Goal: Task Accomplishment & Management: Use online tool/utility

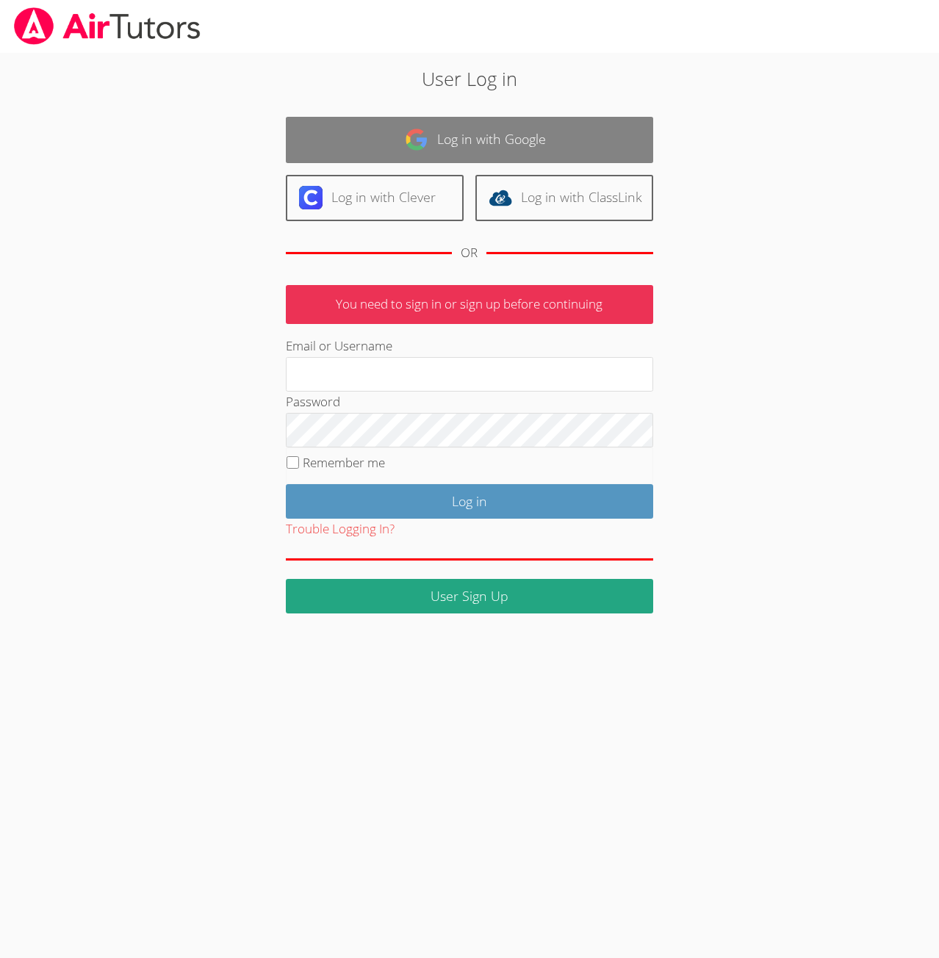
click at [451, 134] on link "Log in with Google" at bounding box center [469, 140] width 367 height 46
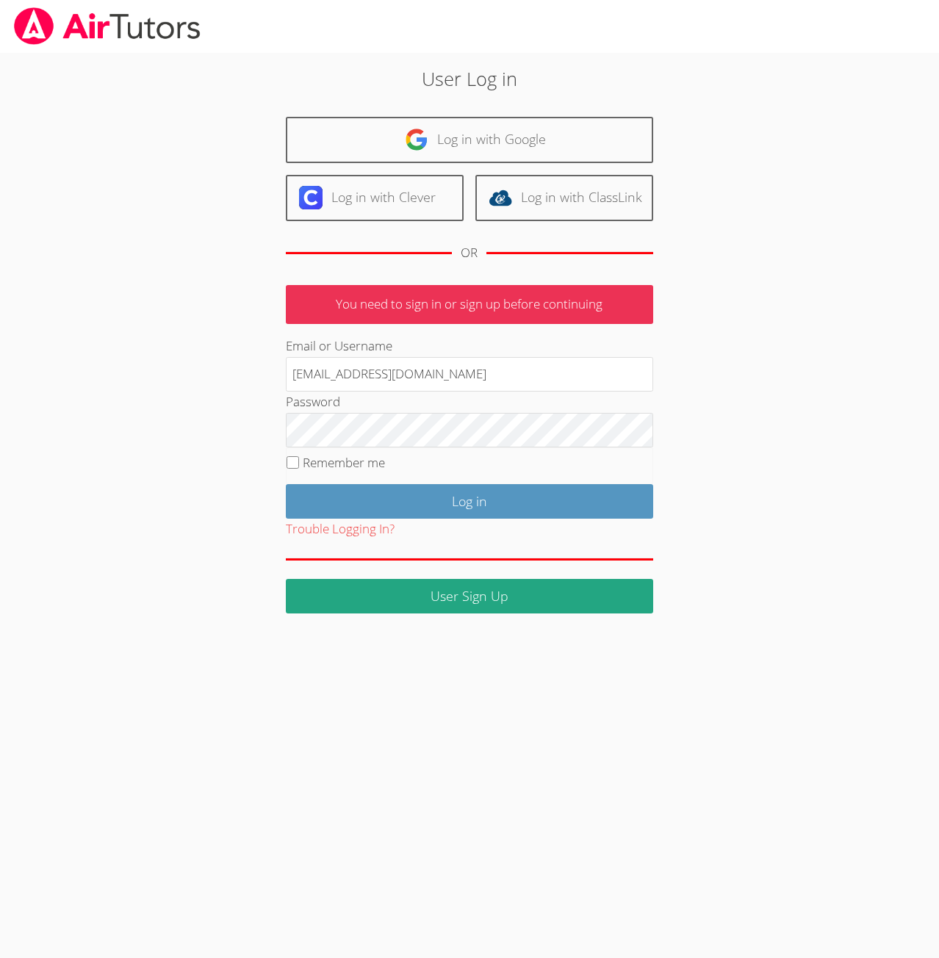
type input "[EMAIL_ADDRESS][DOMAIN_NAME]"
click at [289, 462] on input "Remember me" at bounding box center [292, 462] width 12 height 12
checkbox input "true"
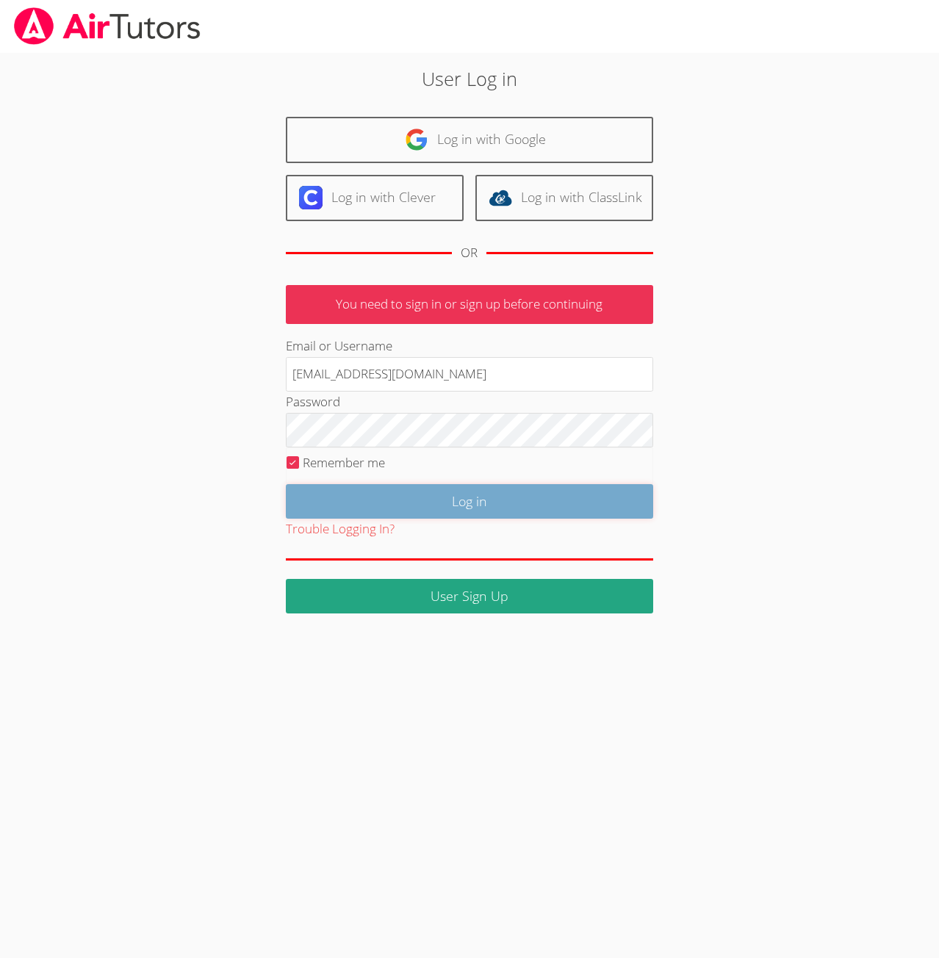
click at [443, 502] on input "Log in" at bounding box center [469, 501] width 367 height 35
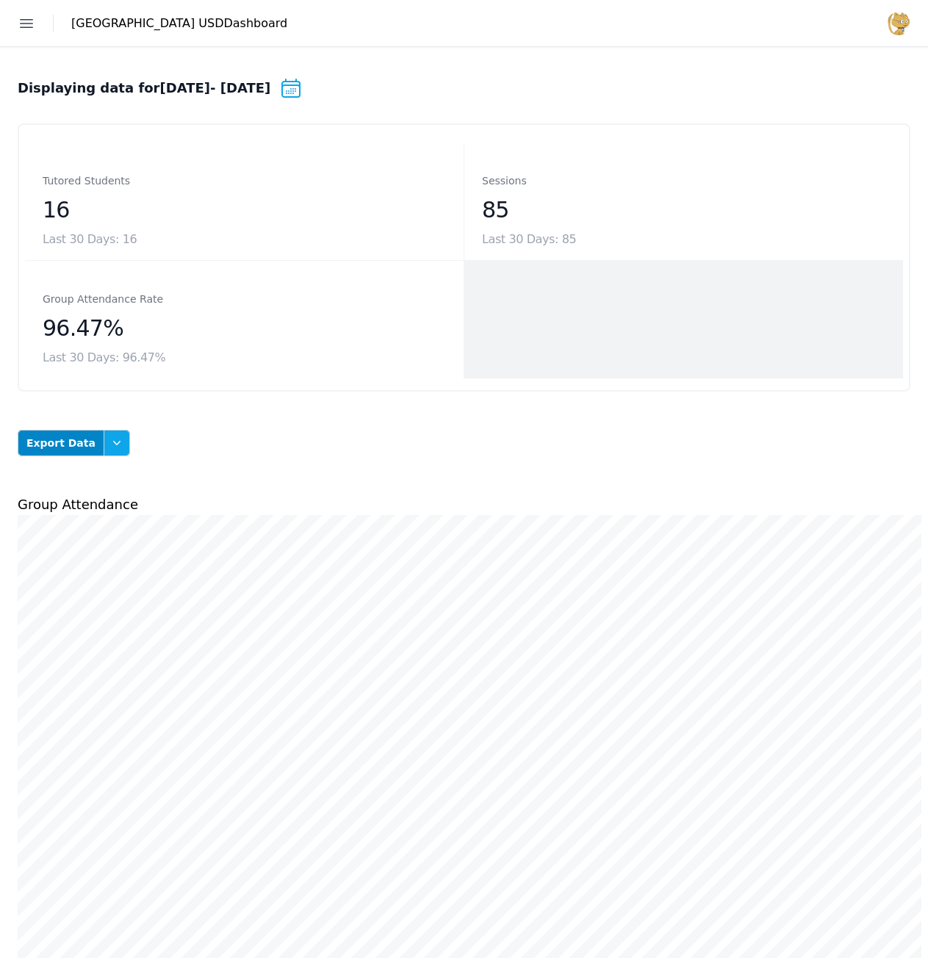
click at [113, 444] on icon "button" at bounding box center [116, 443] width 7 height 4
click at [91, 537] on button "Session Attendance" at bounding box center [91, 538] width 82 height 41
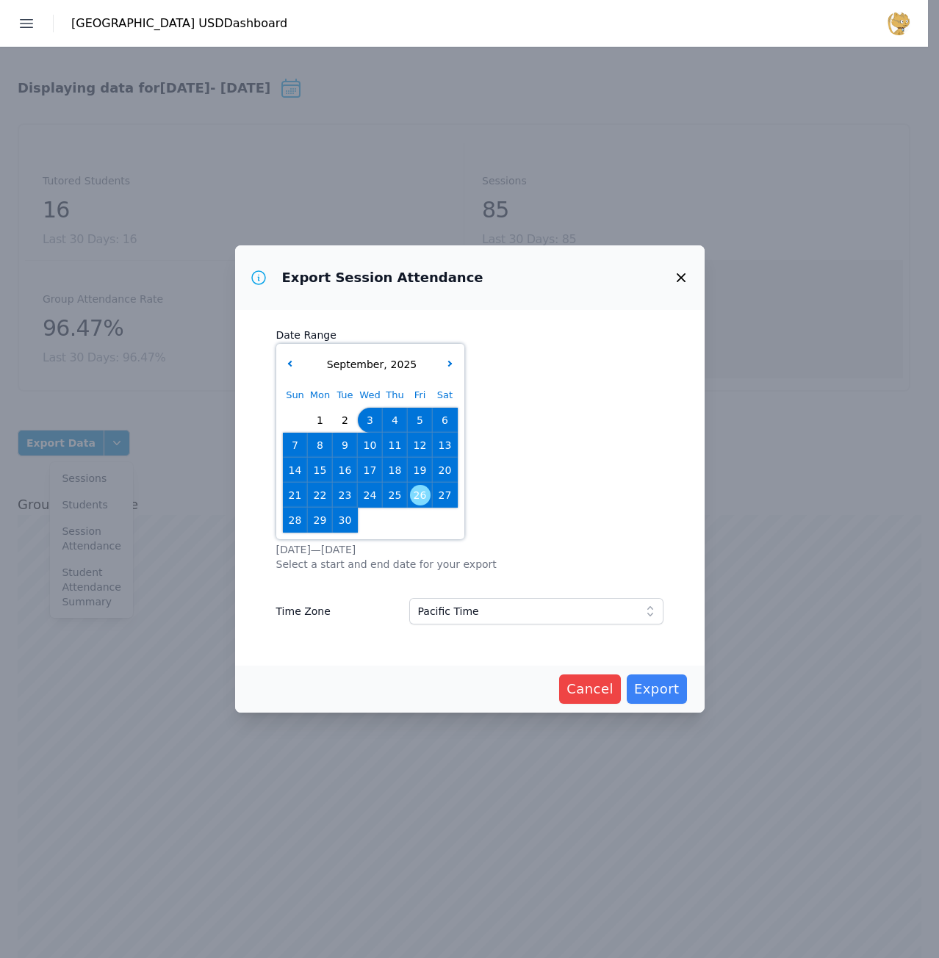
click at [317, 497] on span "22" at bounding box center [320, 495] width 21 height 21
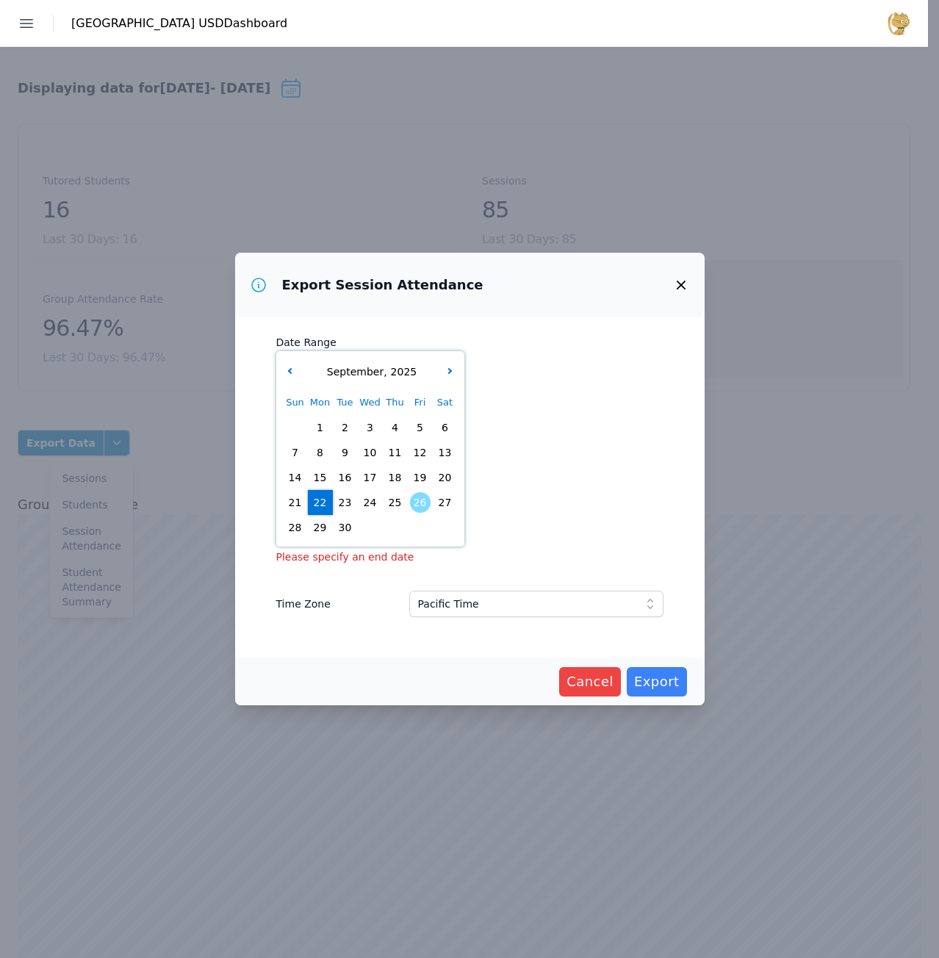
click at [342, 495] on span "23" at bounding box center [345, 502] width 21 height 21
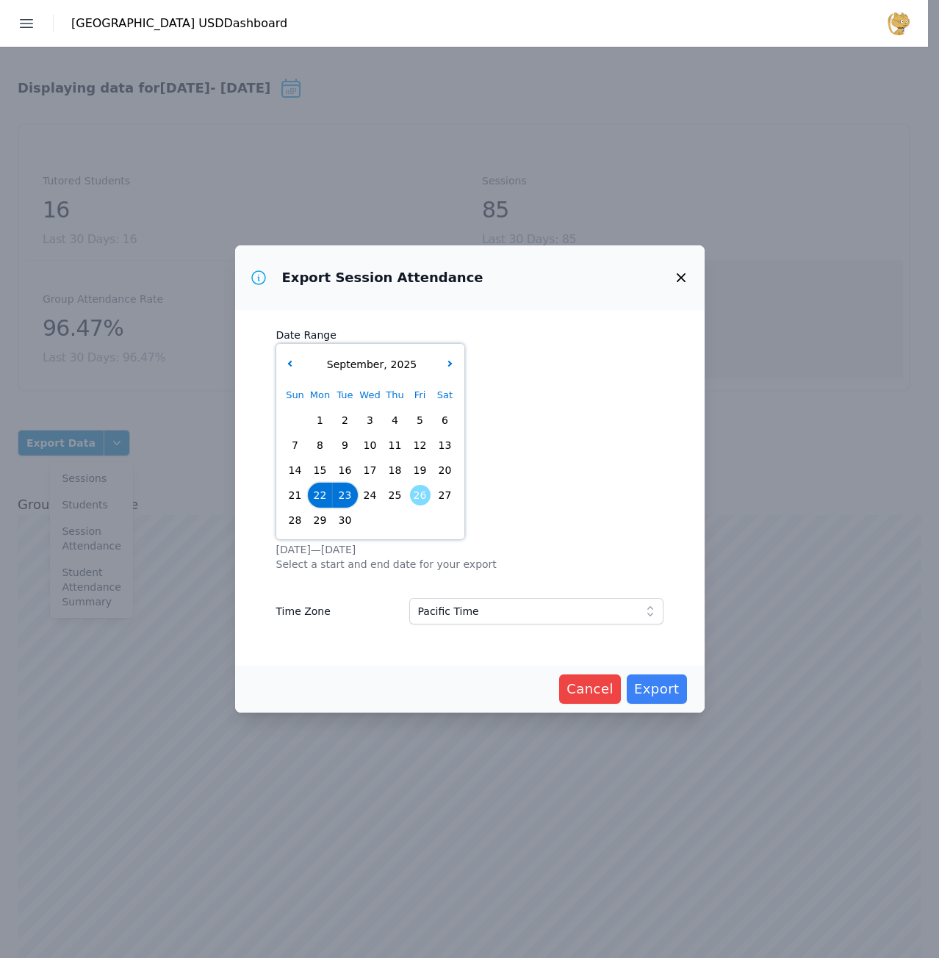
click at [369, 495] on span "24" at bounding box center [370, 495] width 21 height 21
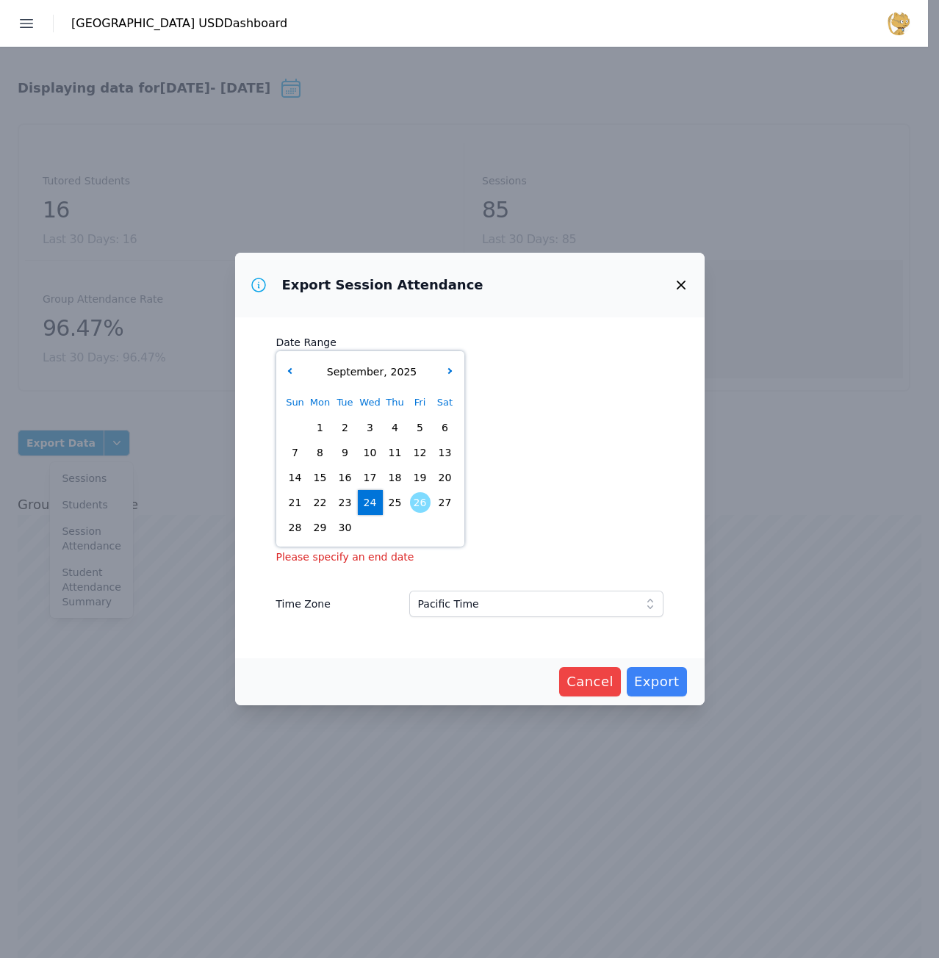
click at [320, 496] on span "22" at bounding box center [320, 502] width 21 height 21
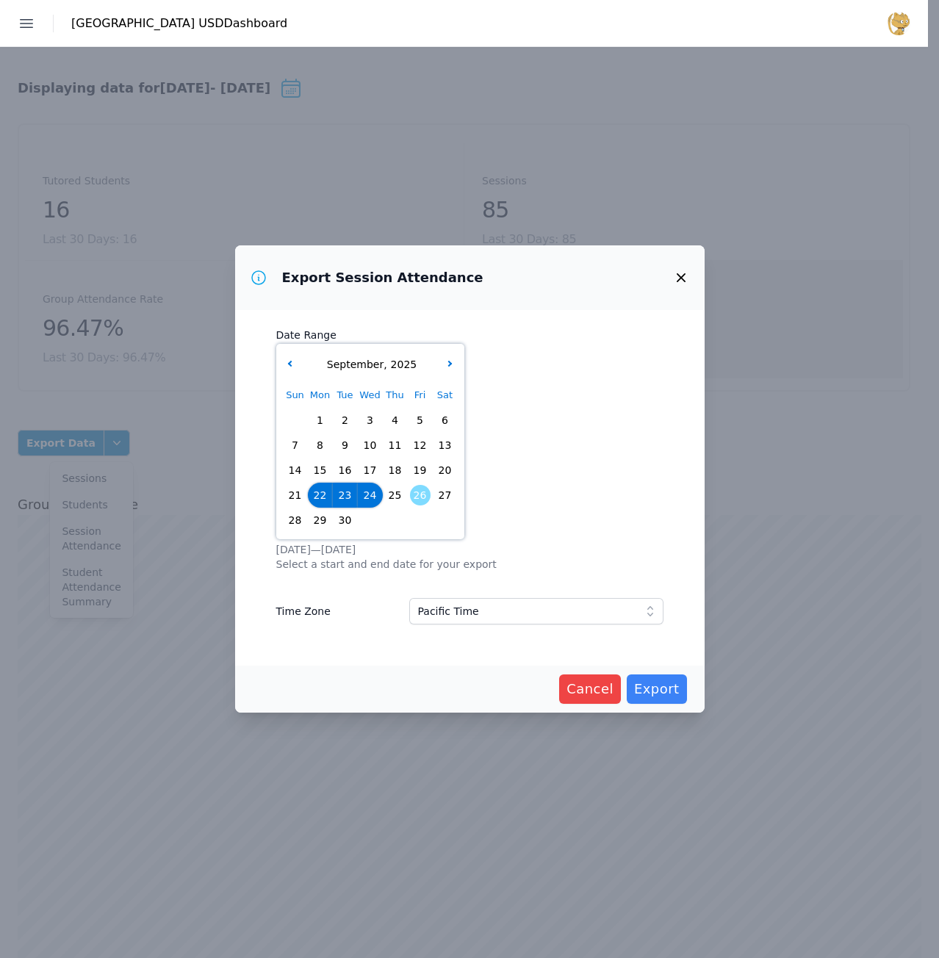
click at [400, 494] on span "25" at bounding box center [395, 495] width 21 height 21
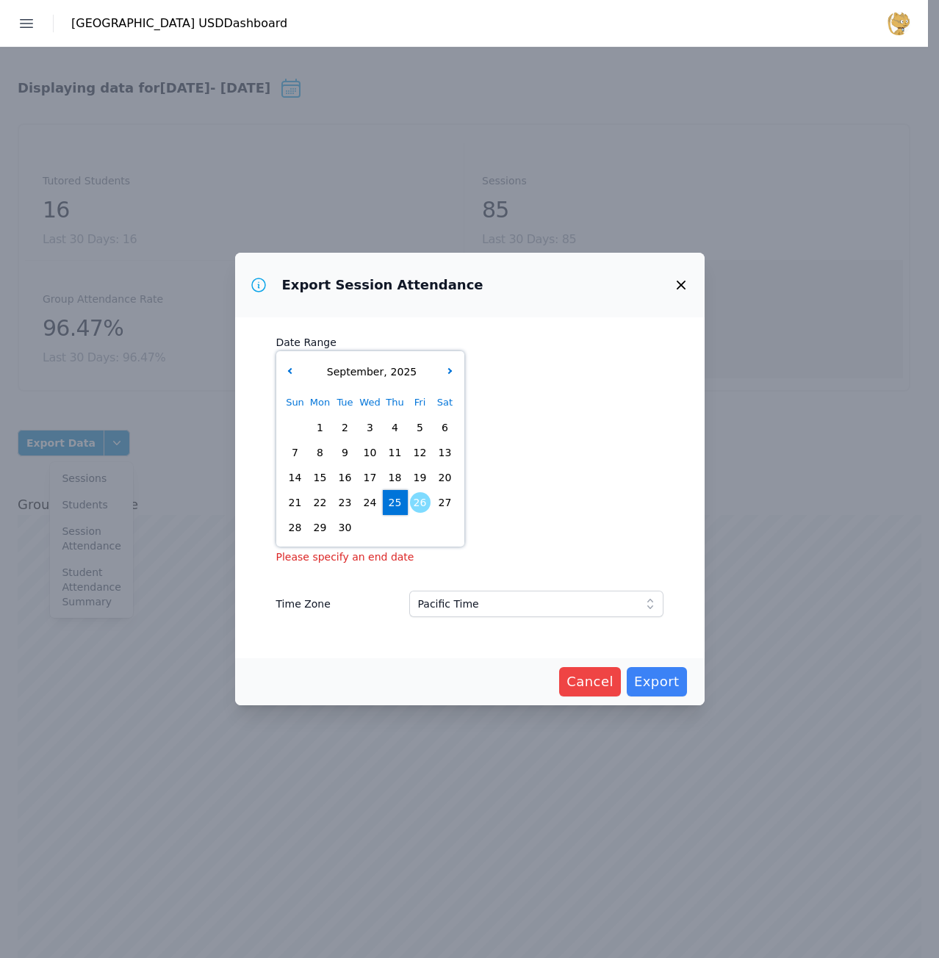
click at [316, 503] on span "22" at bounding box center [320, 502] width 21 height 21
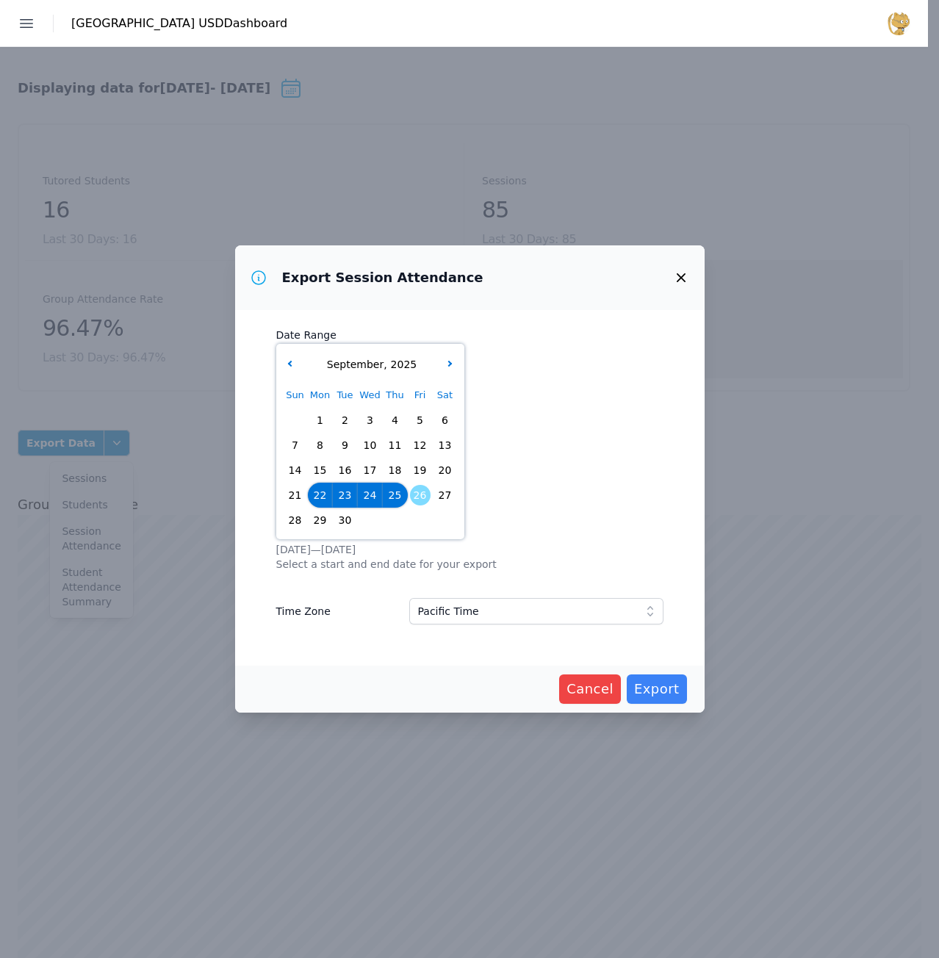
click at [417, 499] on span "26" at bounding box center [420, 495] width 21 height 21
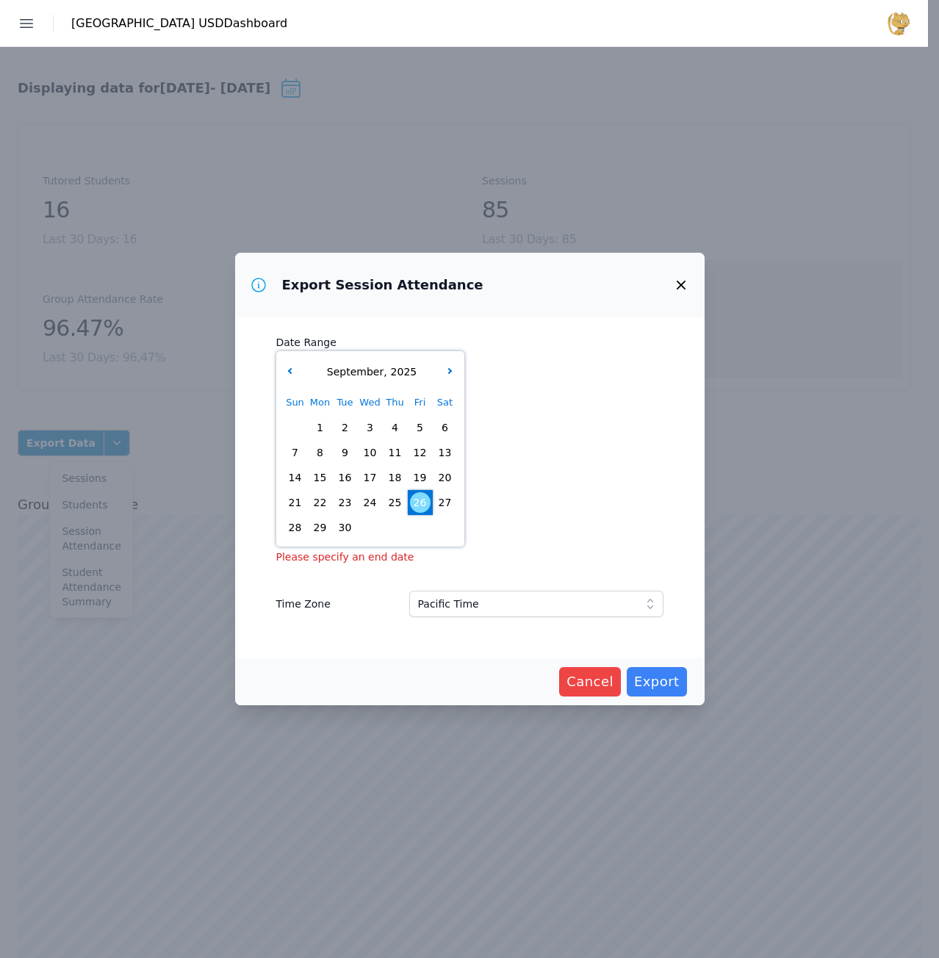
click at [323, 499] on span "22" at bounding box center [320, 502] width 21 height 21
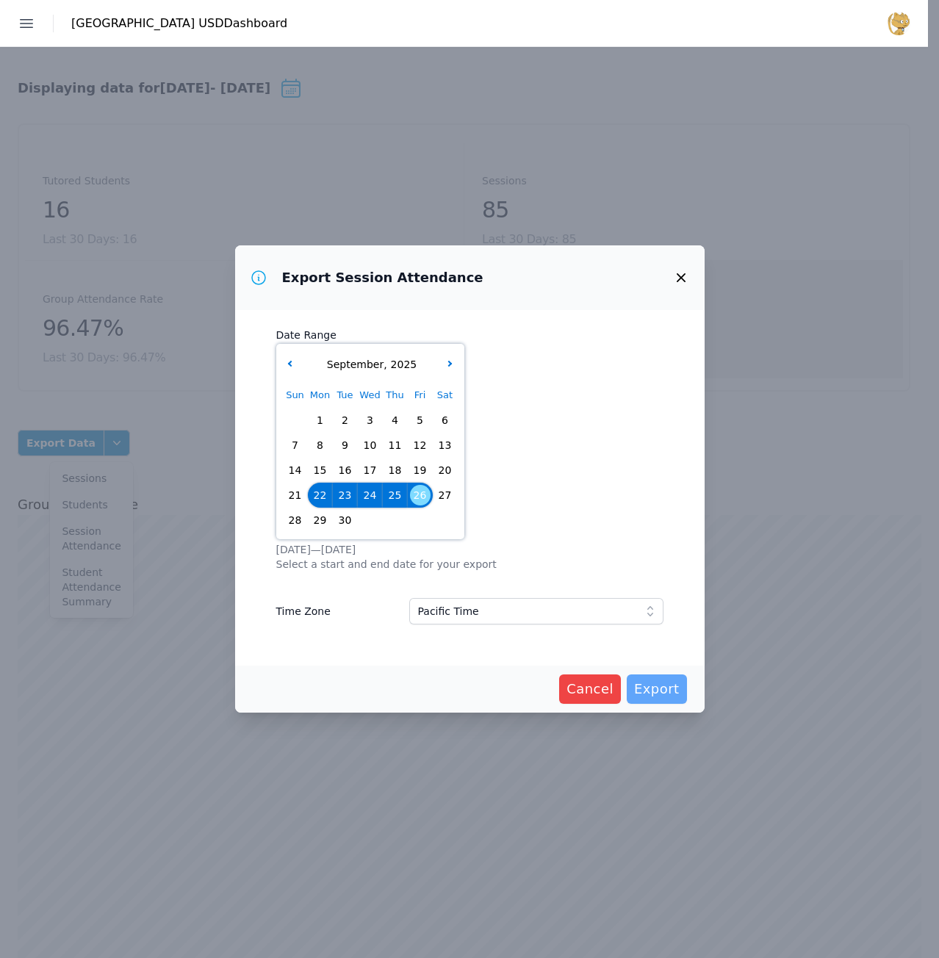
click at [670, 687] on span "Export" at bounding box center [657, 689] width 46 height 21
